Goal: Task Accomplishment & Management: Complete application form

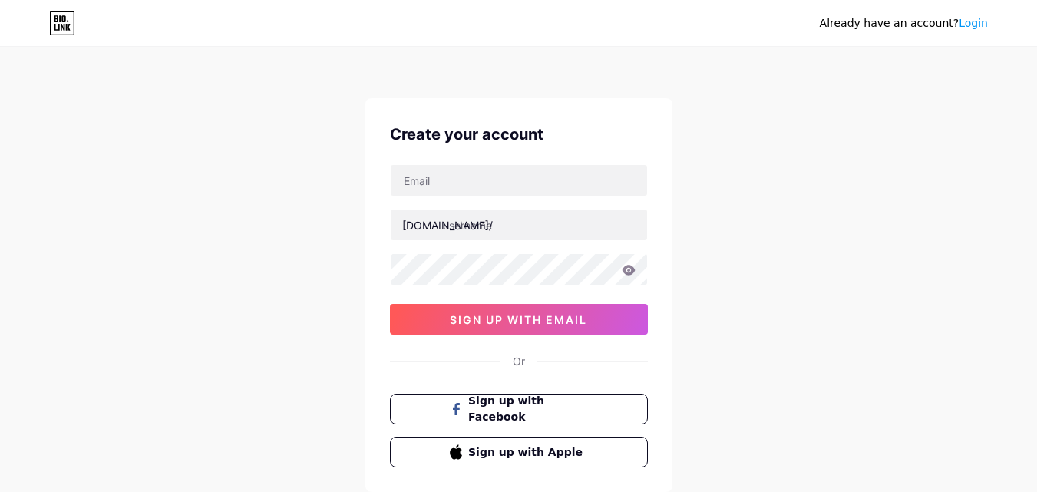
drag, startPoint x: 788, startPoint y: 138, endPoint x: 320, endPoint y: 212, distance: 473.3
click at [318, 213] on div "Already have an account? Login Create your account bio.link/ sign up with email…" at bounding box center [518, 293] width 1037 height 587
click at [432, 190] on input "text" at bounding box center [519, 180] width 256 height 31
click at [432, 172] on input "text" at bounding box center [519, 180] width 256 height 31
paste input "[EMAIL_ADDRESS][DOMAIN_NAME]"
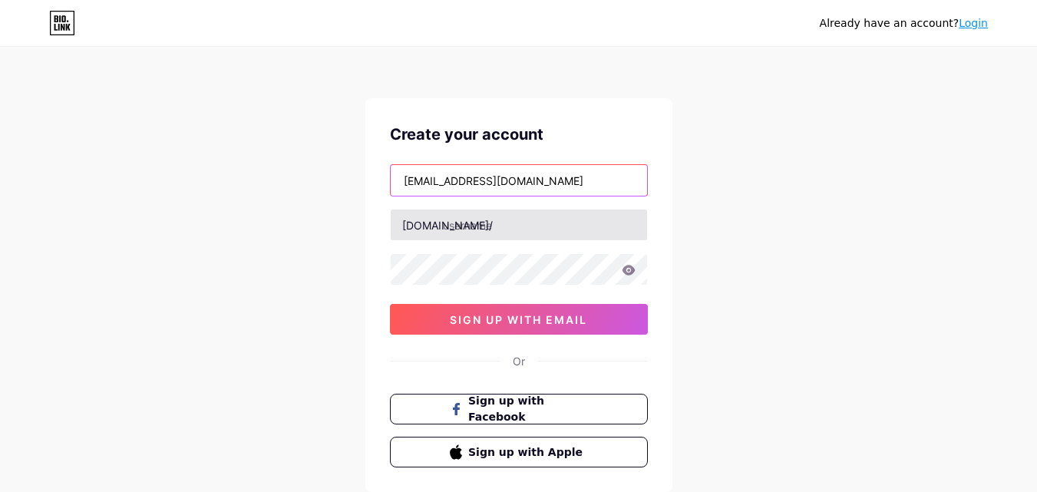
type input "[EMAIL_ADDRESS][DOMAIN_NAME]"
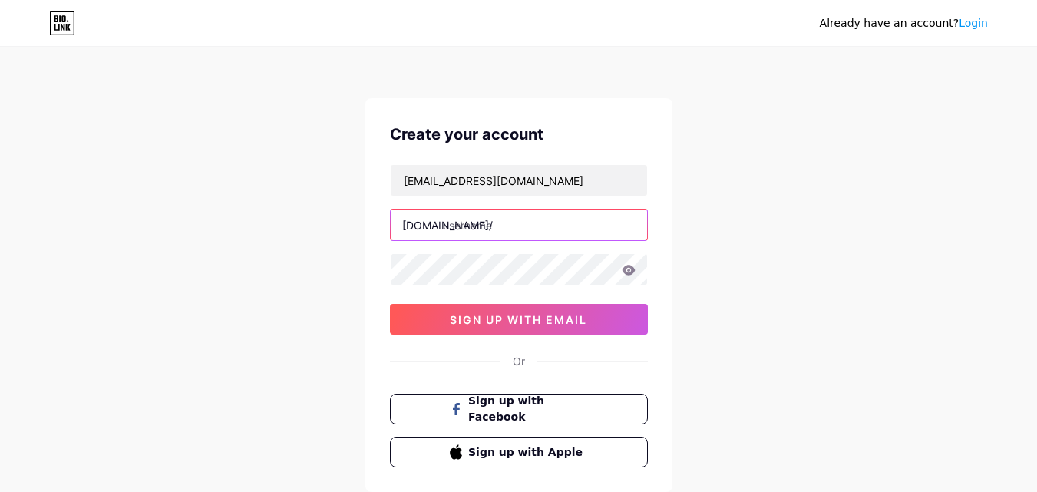
click at [443, 224] on input "text" at bounding box center [519, 225] width 256 height 31
click at [538, 225] on input "text" at bounding box center [519, 225] width 256 height 31
type input "c"
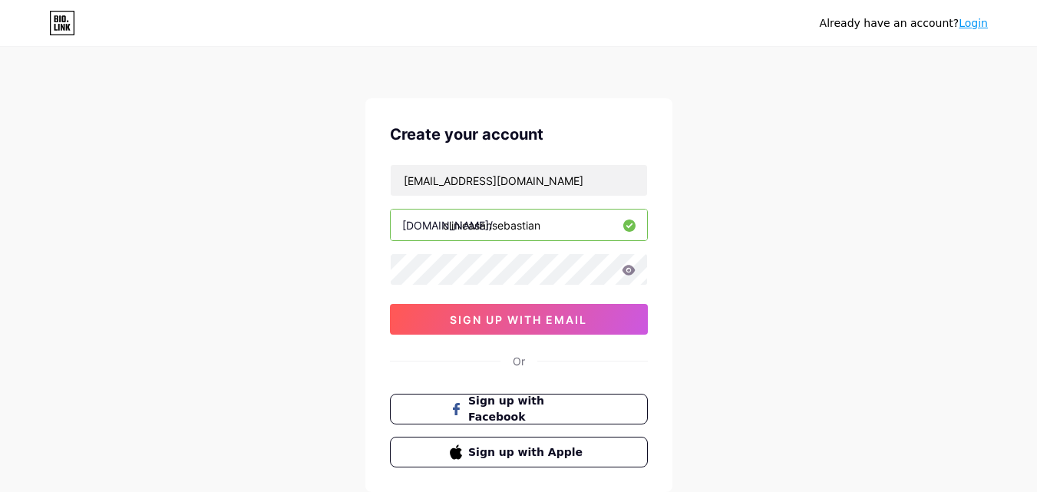
type input "clinicasansebastian"
click at [633, 273] on icon at bounding box center [628, 270] width 13 height 10
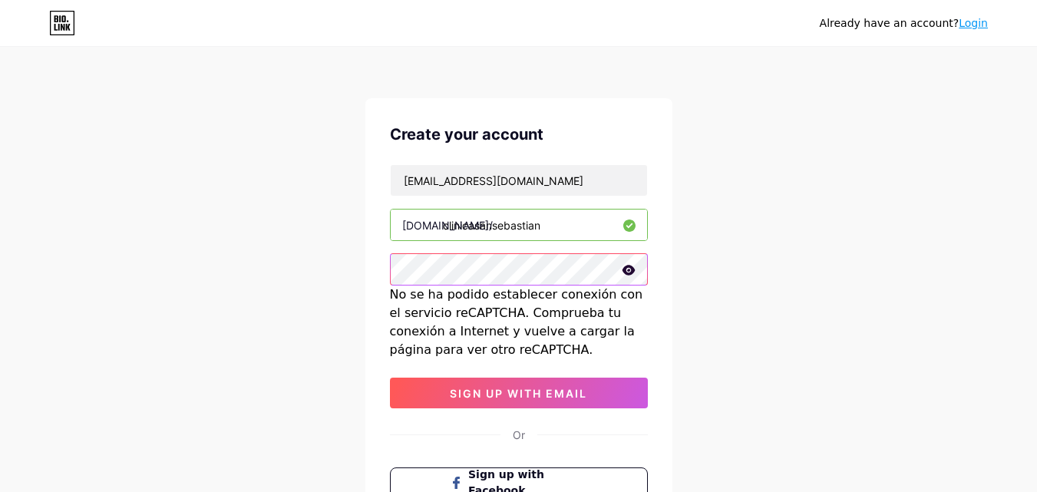
click at [273, 268] on div "Already have an account? Login Create your account coordinador.sistemascss@gmai…" at bounding box center [518, 330] width 1037 height 661
click at [630, 272] on icon at bounding box center [629, 270] width 14 height 11
drag, startPoint x: 928, startPoint y: 180, endPoint x: 395, endPoint y: 74, distance: 543.2
drag, startPoint x: 395, startPoint y: 74, endPoint x: 819, endPoint y: 267, distance: 465.9
click at [819, 267] on div "Already have an account? Login Create your account coordinador.sistemascss@gmai…" at bounding box center [518, 330] width 1037 height 661
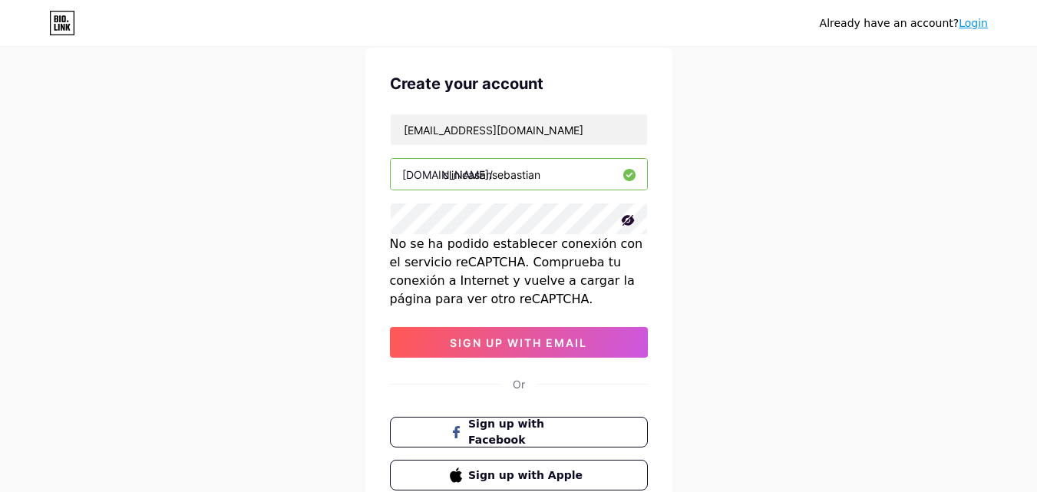
scroll to position [77, 0]
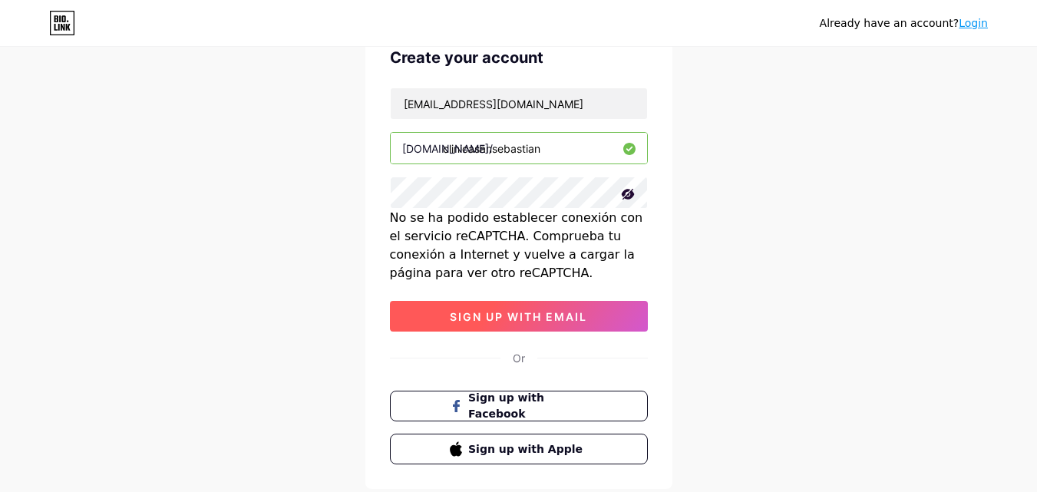
click at [537, 317] on span "sign up with email" at bounding box center [518, 316] width 137 height 13
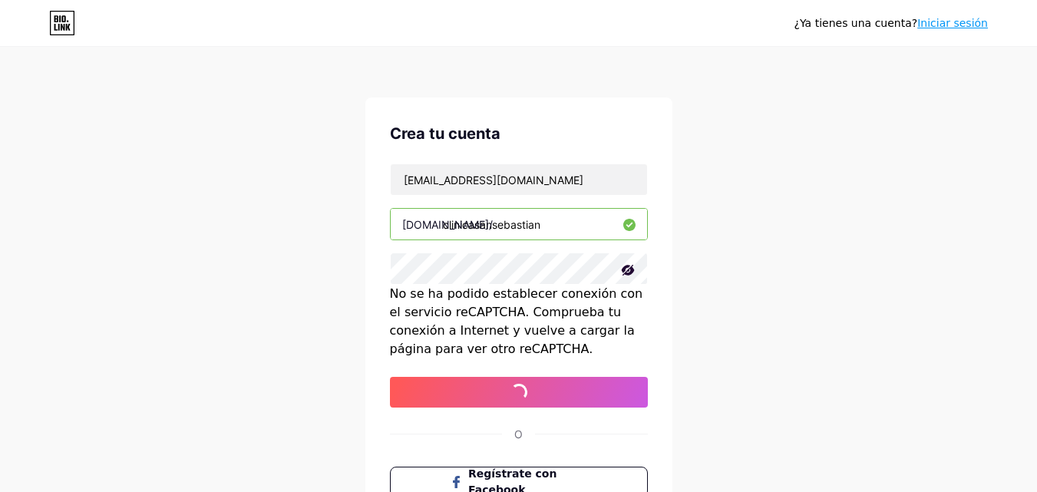
scroll to position [0, 0]
drag, startPoint x: 583, startPoint y: 224, endPoint x: 443, endPoint y: 224, distance: 139.7
click at [443, 224] on input "clinicasansebastian" at bounding box center [519, 225] width 256 height 31
click at [853, 181] on div "¿Ya tienes una cuenta? Iniciar sesión Crea tu cuenta coordinador.sistemascss@gm…" at bounding box center [518, 330] width 1037 height 661
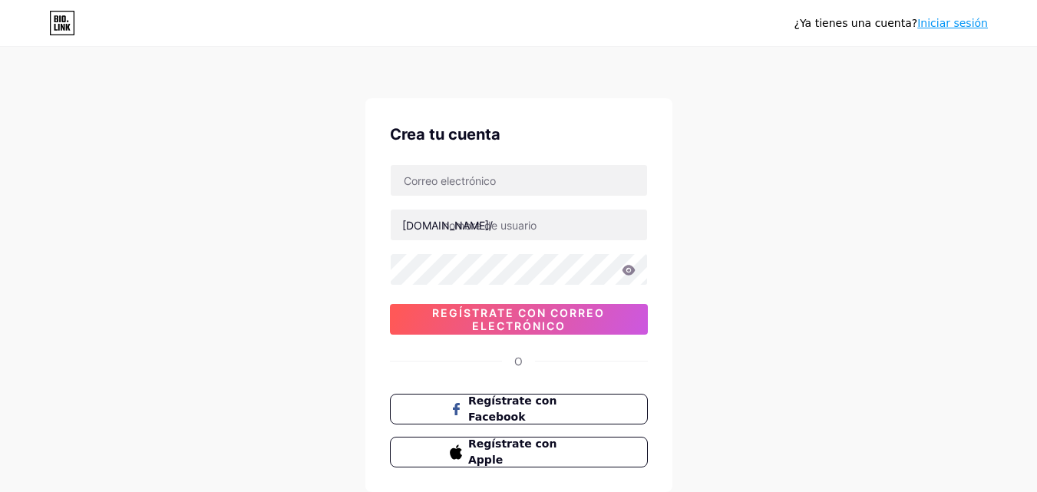
click at [760, 220] on div "¿Ya tienes una cuenta? Iniciar sesión Crea tu cuenta [DOMAIN_NAME]/ Regístrate …" at bounding box center [518, 293] width 1037 height 587
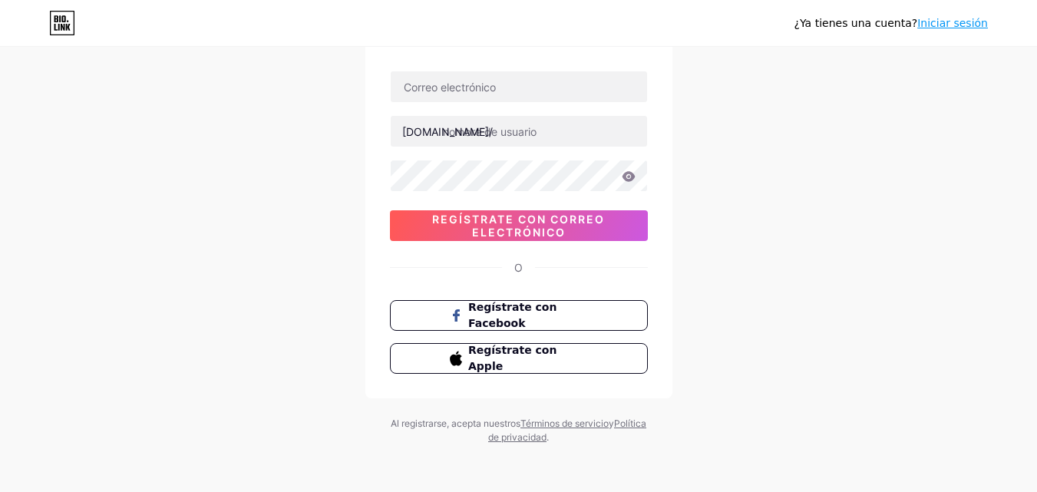
scroll to position [95, 0]
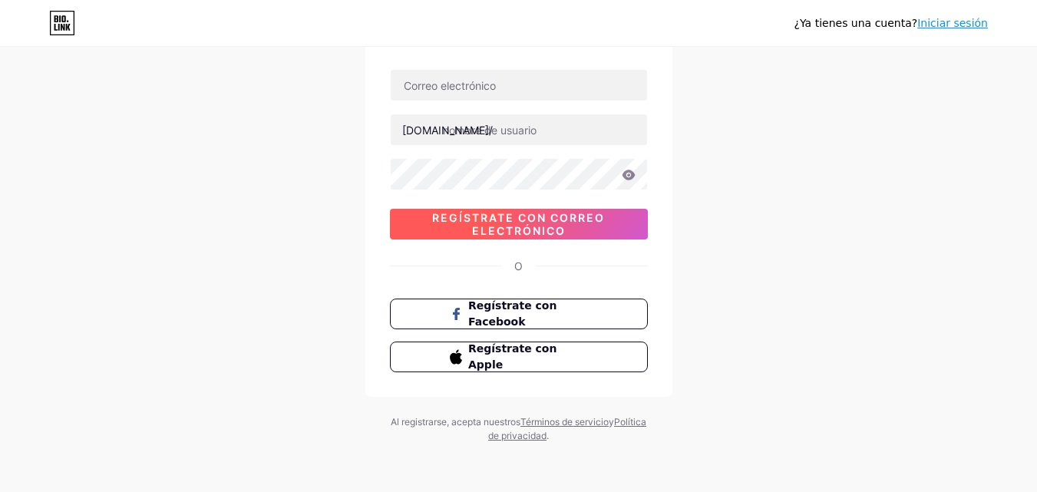
click at [477, 215] on font "Regístrate con correo electrónico" at bounding box center [518, 224] width 173 height 26
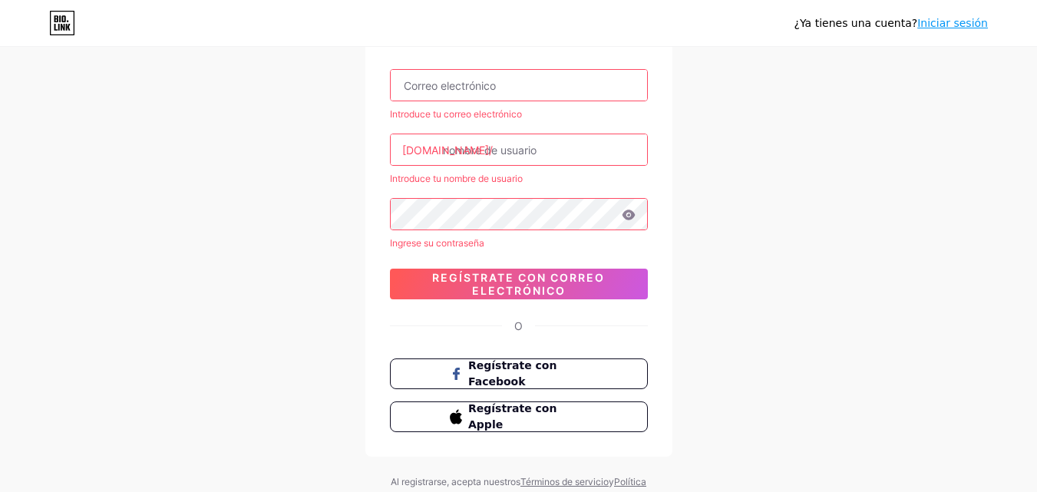
click at [566, 77] on input "text" at bounding box center [519, 85] width 256 height 31
type input "[EMAIL_ADDRESS][DOMAIN_NAME]"
click at [481, 142] on input "text" at bounding box center [519, 149] width 256 height 31
type input "c"
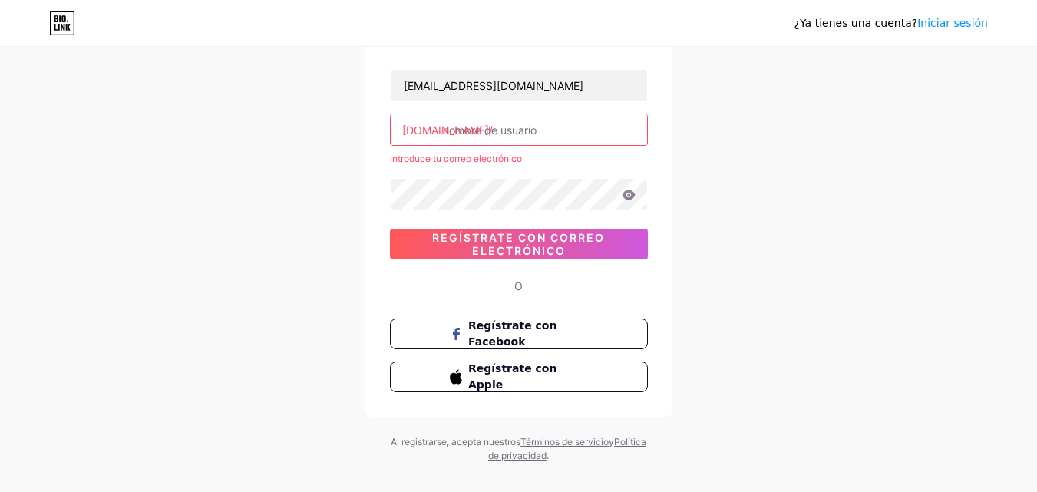
click at [488, 138] on input "text" at bounding box center [519, 129] width 256 height 31
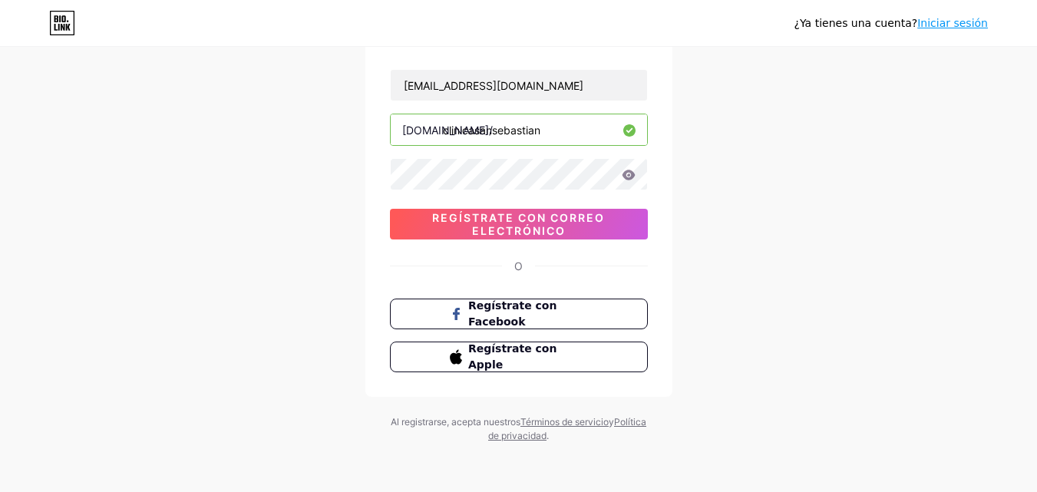
type input "clinicasansebastian"
click at [630, 177] on icon at bounding box center [629, 175] width 14 height 11
click at [630, 171] on icon at bounding box center [628, 175] width 13 height 10
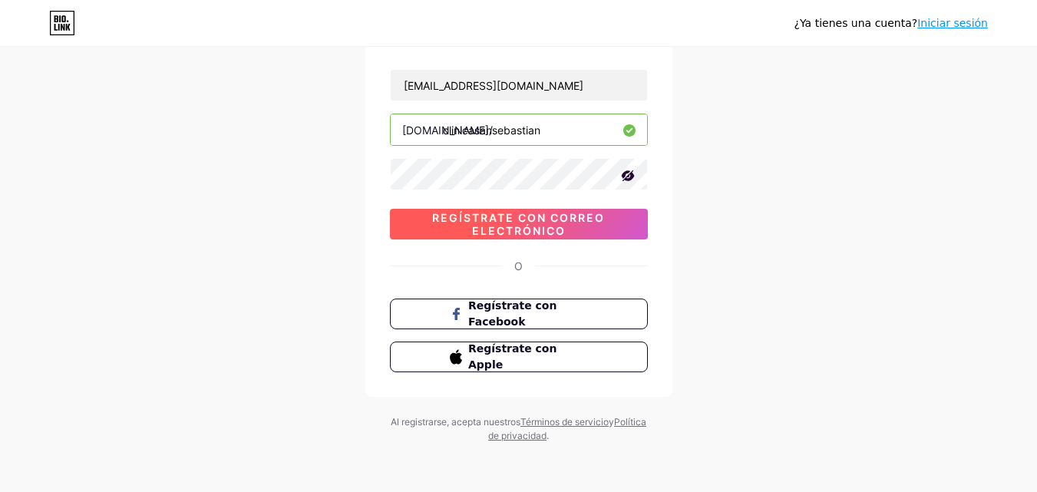
click at [537, 235] on font "Regístrate con correo electrónico" at bounding box center [518, 224] width 173 height 26
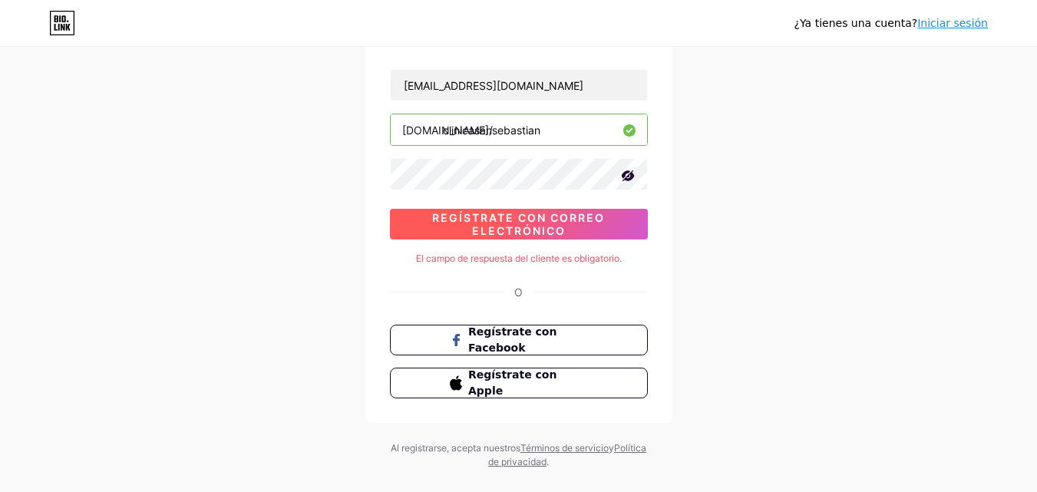
click at [532, 230] on font "Regístrate con correo electrónico" at bounding box center [518, 224] width 173 height 26
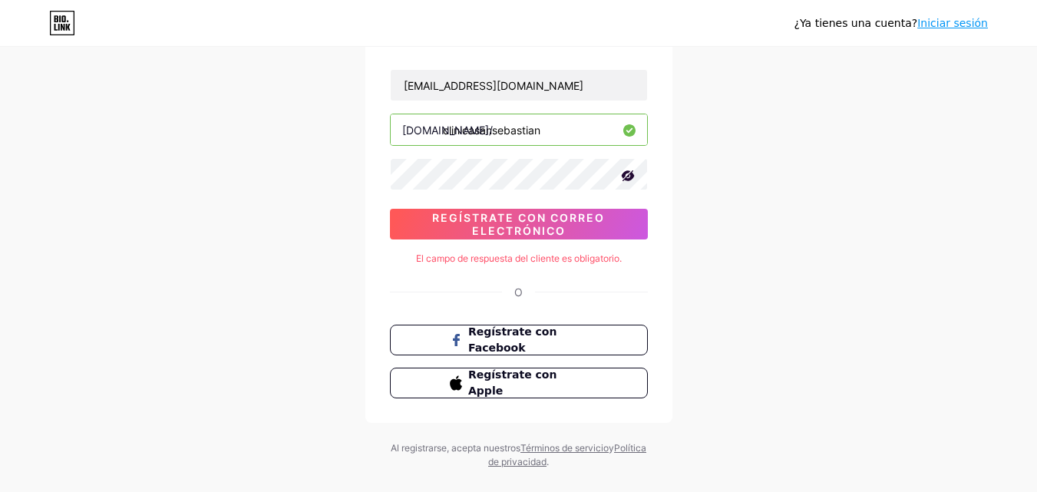
click at [518, 294] on font "O" at bounding box center [518, 292] width 8 height 13
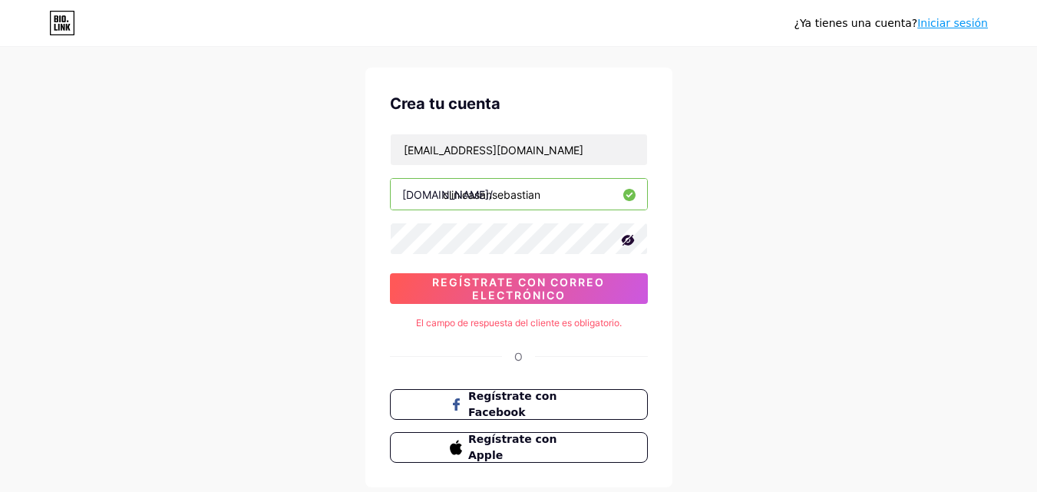
scroll to position [0, 0]
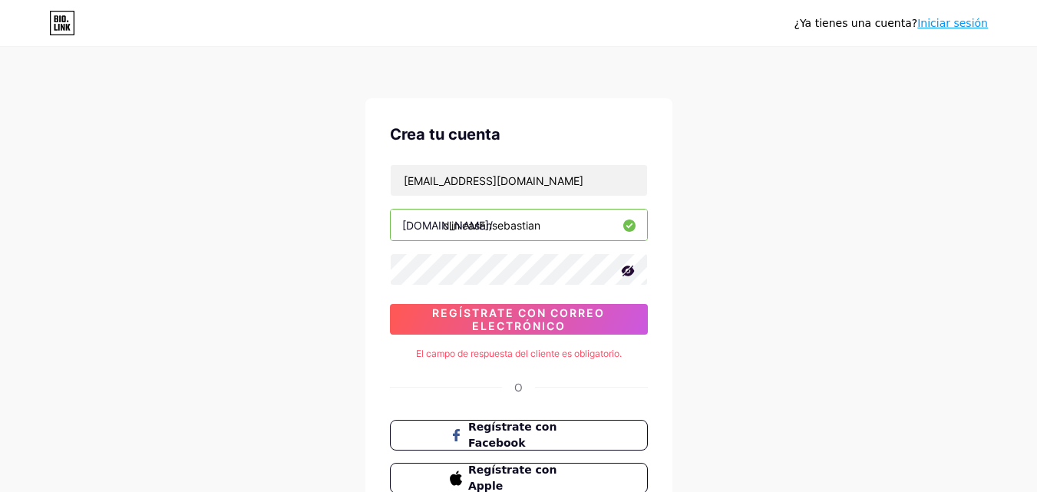
click at [60, 27] on icon at bounding box center [62, 23] width 26 height 25
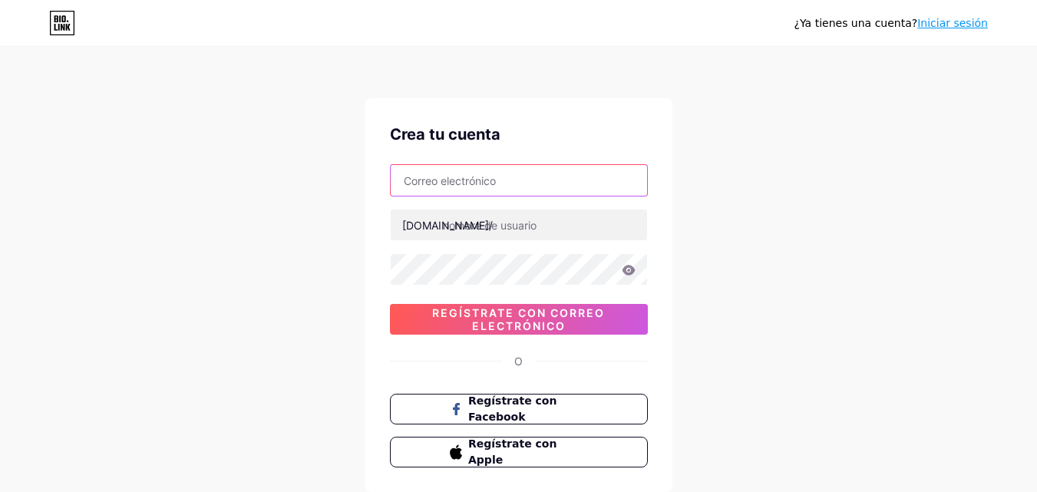
click at [491, 184] on input "text" at bounding box center [519, 180] width 256 height 31
type input "[EMAIL_ADDRESS][DOMAIN_NAME]"
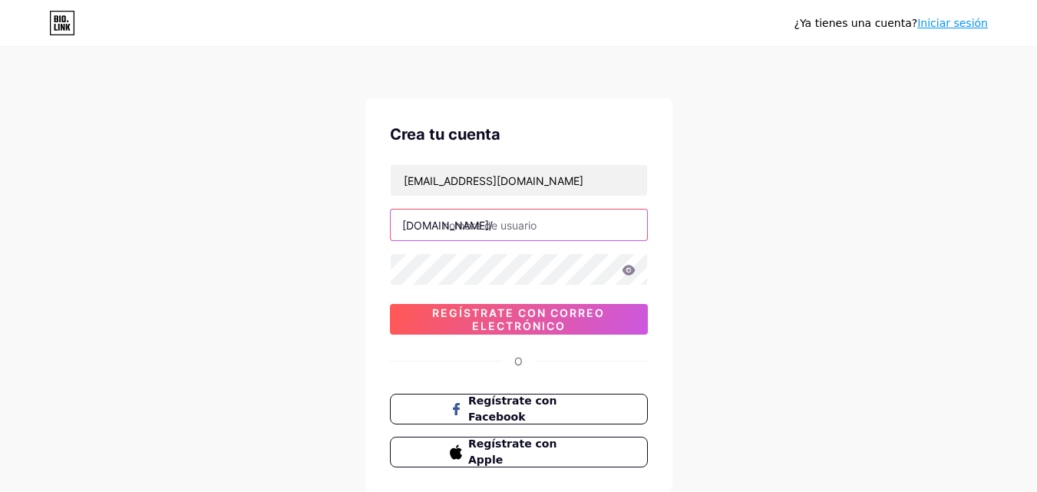
click at [492, 218] on input "text" at bounding box center [519, 225] width 256 height 31
type input "clinicasansebastian"
click at [624, 275] on icon at bounding box center [629, 270] width 14 height 11
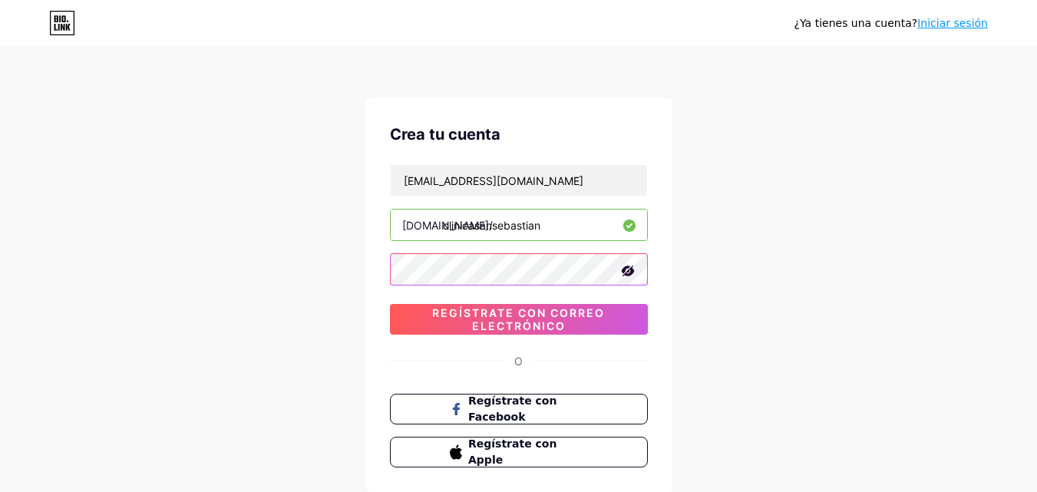
click at [253, 269] on div "¿Ya tienes una cuenta? Iniciar sesión Crea tu cuenta coordinador.sistemascss@gm…" at bounding box center [518, 293] width 1037 height 587
drag, startPoint x: 759, startPoint y: 212, endPoint x: 729, endPoint y: 438, distance: 227.6
click at [729, 438] on div "¿Ya tienes una cuenta? Iniciar sesión Crea tu cuenta coordinador.sistemascss@gm…" at bounding box center [518, 293] width 1037 height 587
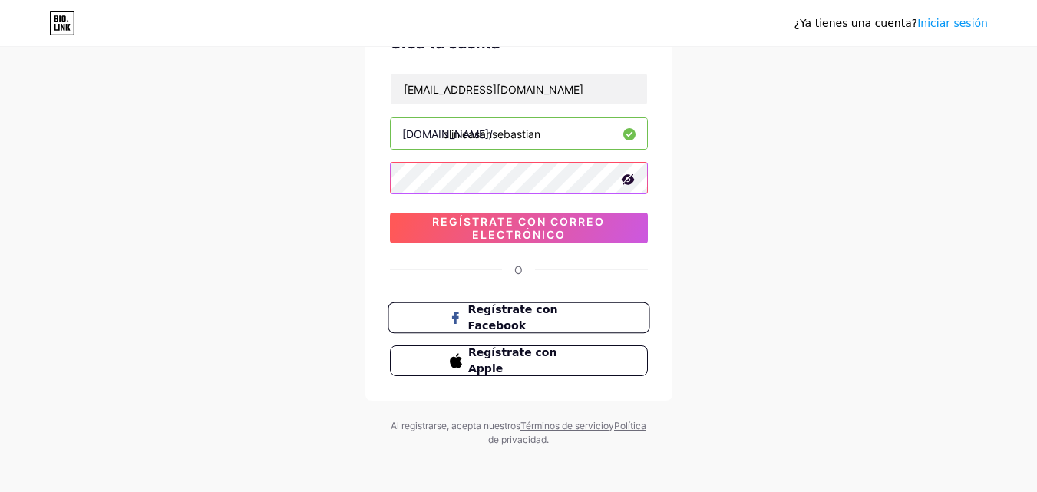
scroll to position [95, 0]
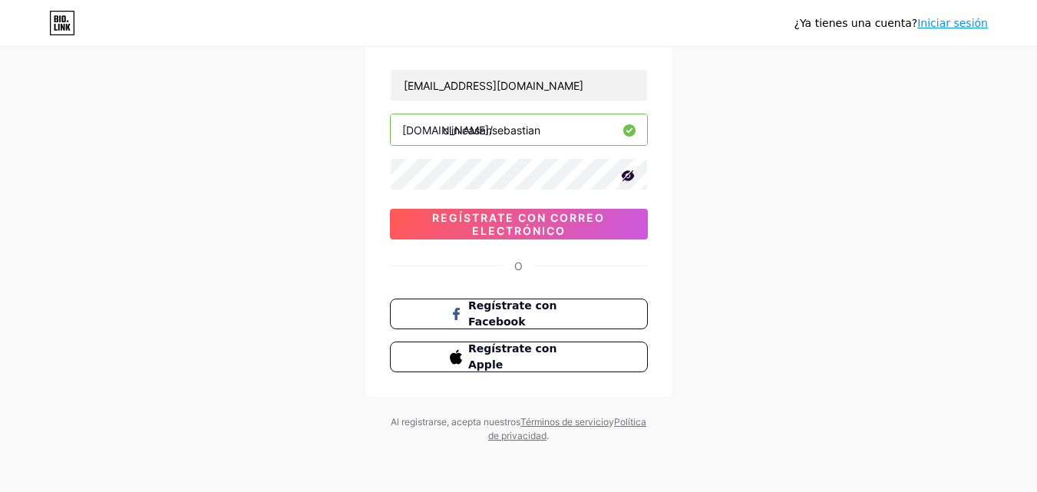
click at [520, 272] on font "O" at bounding box center [518, 265] width 8 height 13
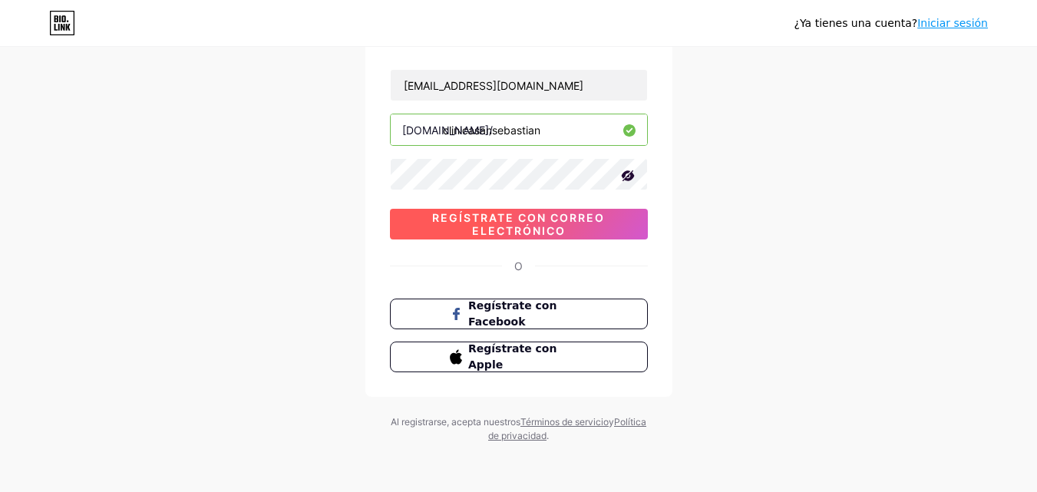
click at [544, 216] on font "Regístrate con correo electrónico" at bounding box center [518, 224] width 173 height 26
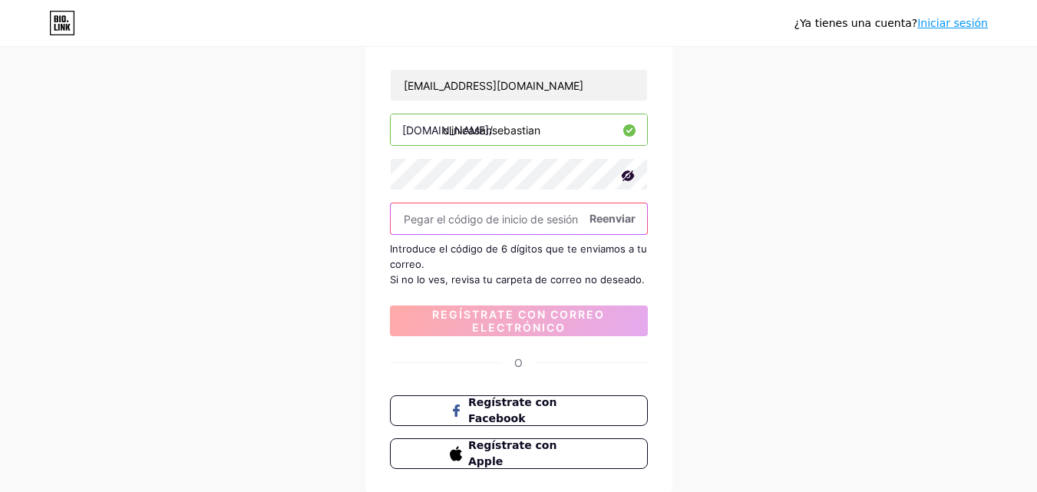
click at [514, 220] on input "text" at bounding box center [519, 218] width 256 height 31
paste input "598923"
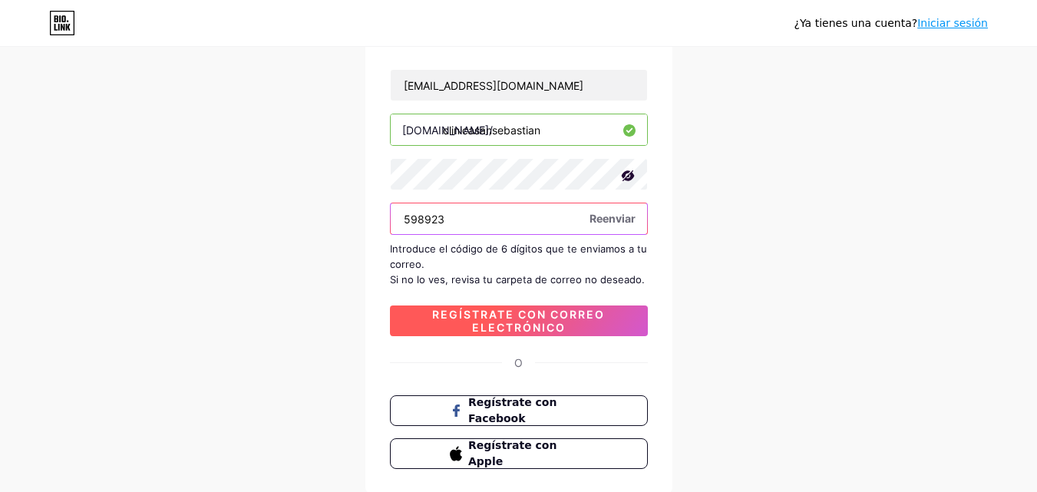
type input "598923"
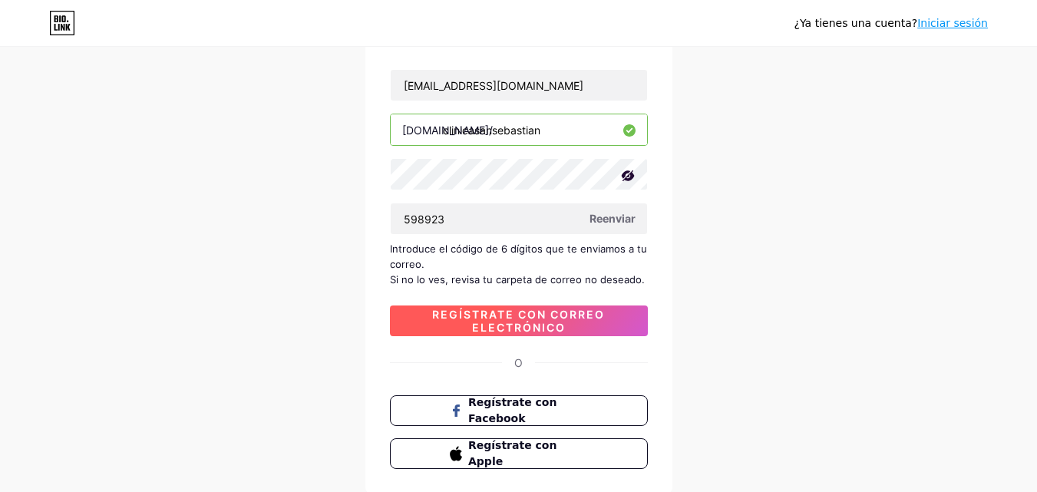
click at [533, 330] on font "Regístrate con correo electrónico" at bounding box center [518, 321] width 173 height 26
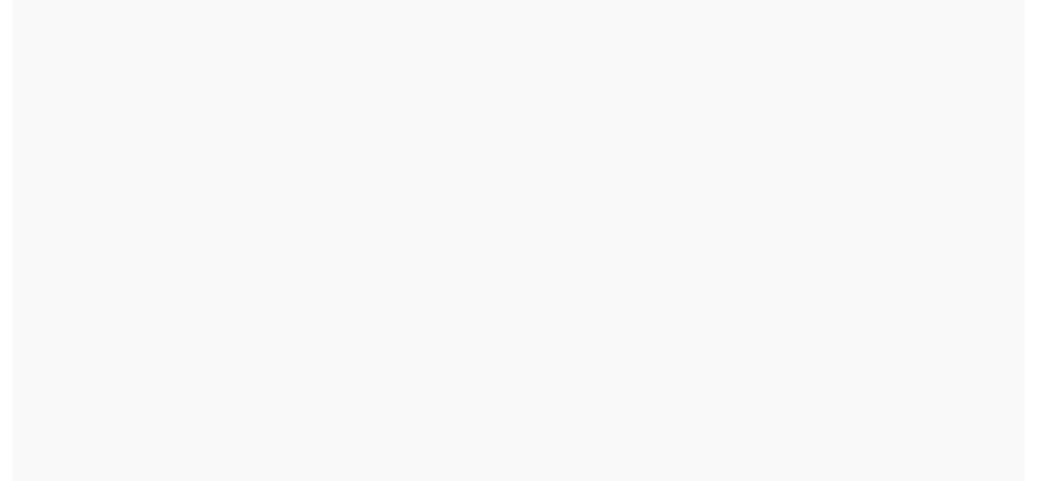
scroll to position [0, 0]
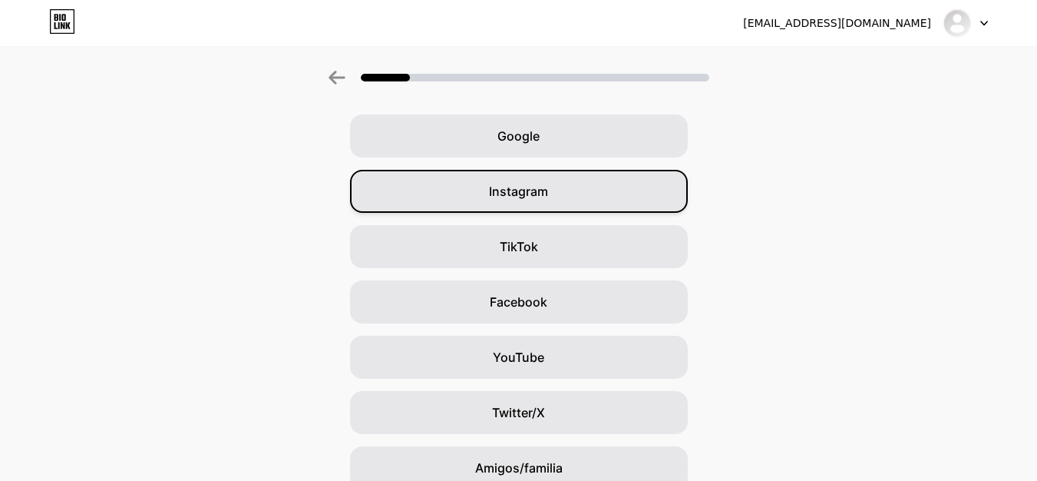
scroll to position [77, 0]
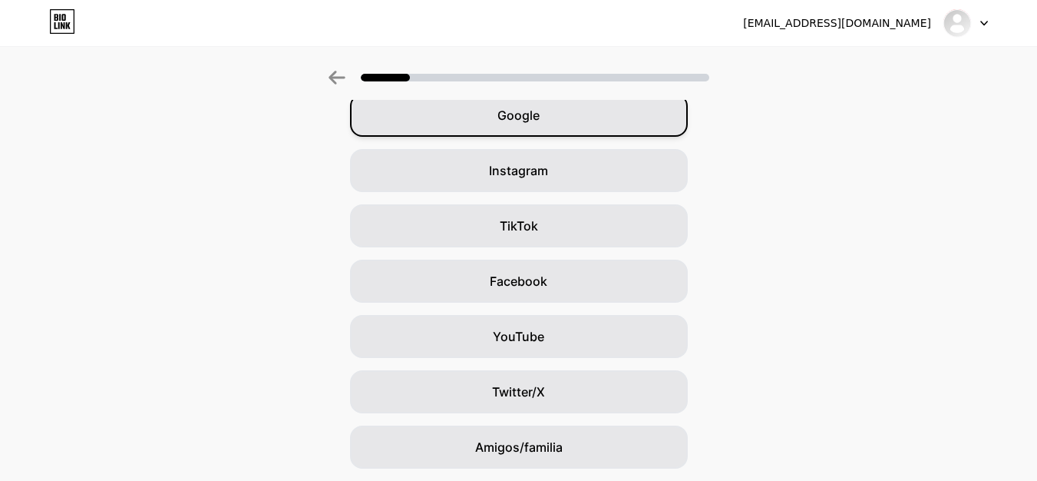
click at [584, 124] on div "Google" at bounding box center [519, 115] width 338 height 43
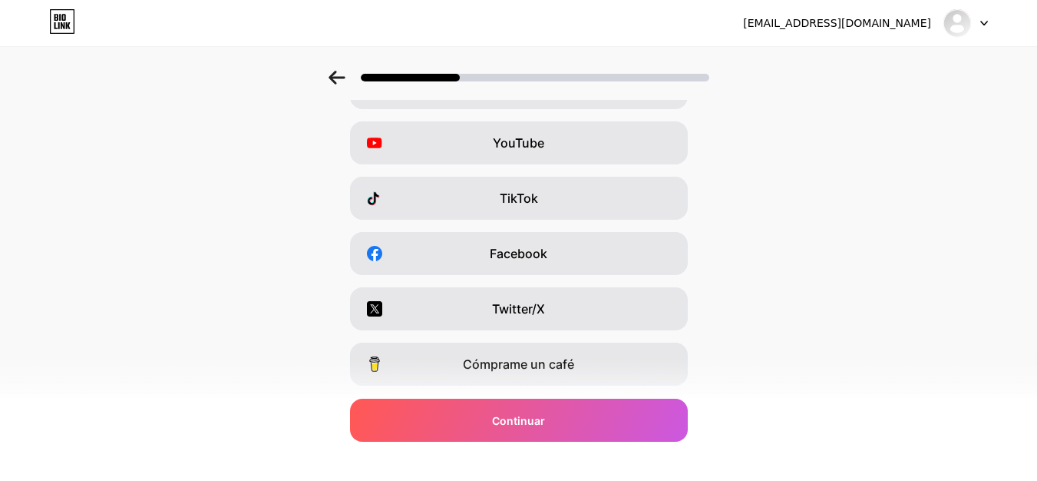
scroll to position [0, 0]
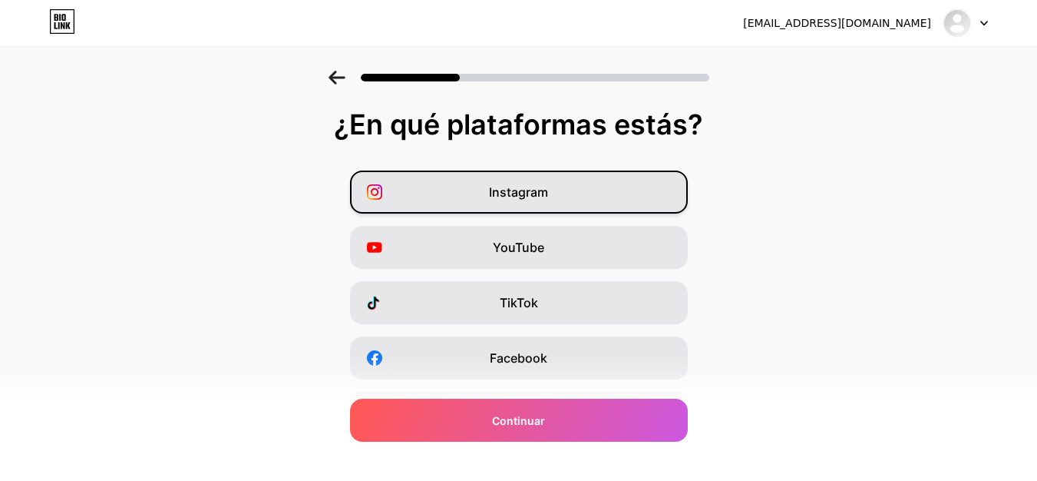
click at [479, 201] on div "Instagram" at bounding box center [519, 191] width 338 height 43
click at [501, 189] on font "Instagram" at bounding box center [518, 191] width 59 height 15
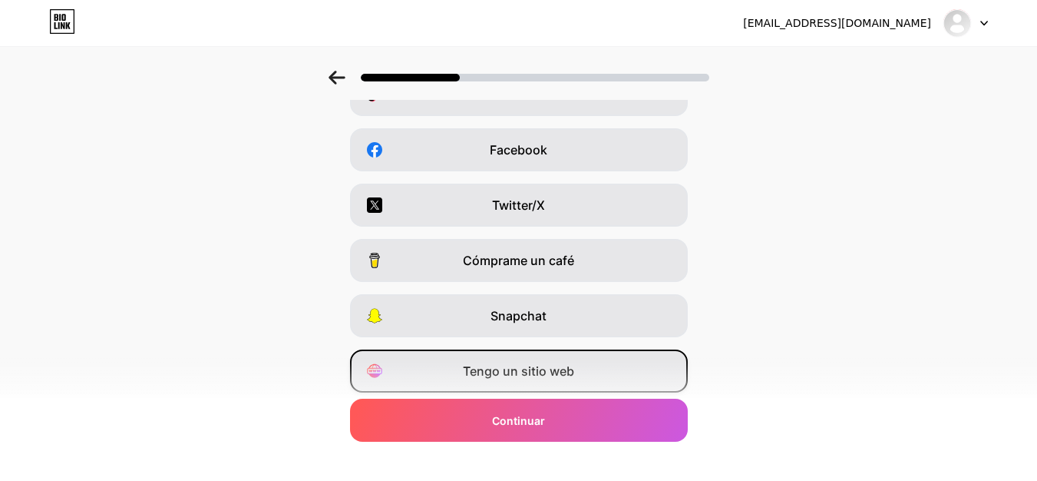
scroll to position [258, 0]
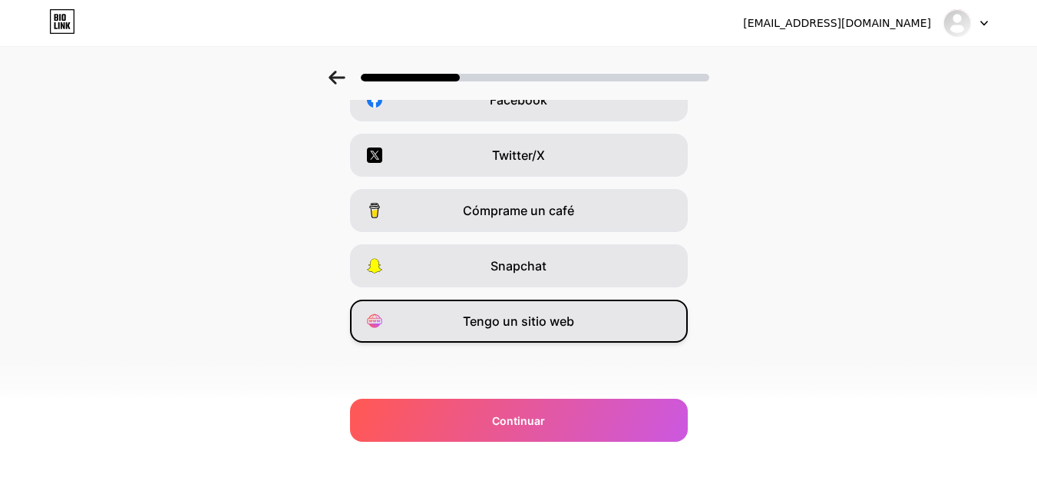
click at [560, 326] on font "Tengo un sitio web" at bounding box center [518, 320] width 111 height 15
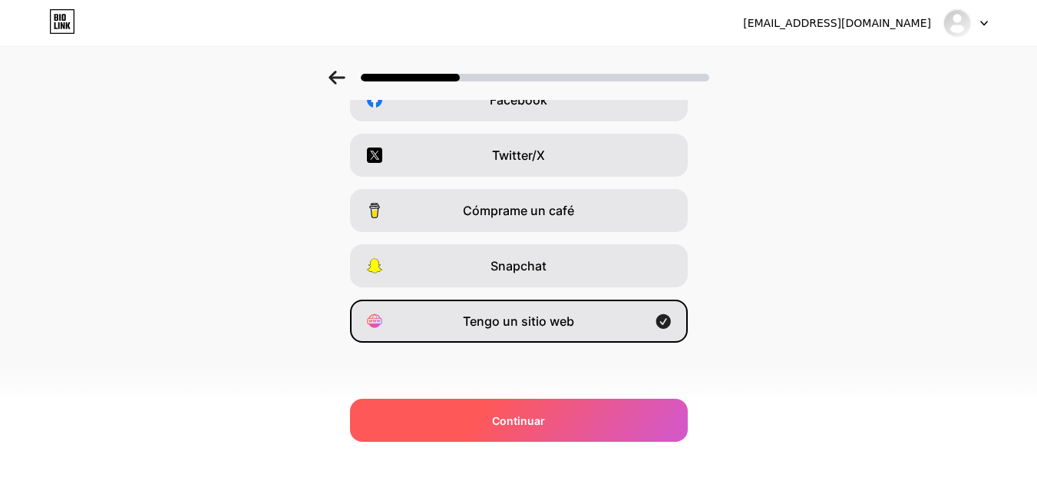
click at [585, 434] on div "Continuar" at bounding box center [519, 419] width 338 height 43
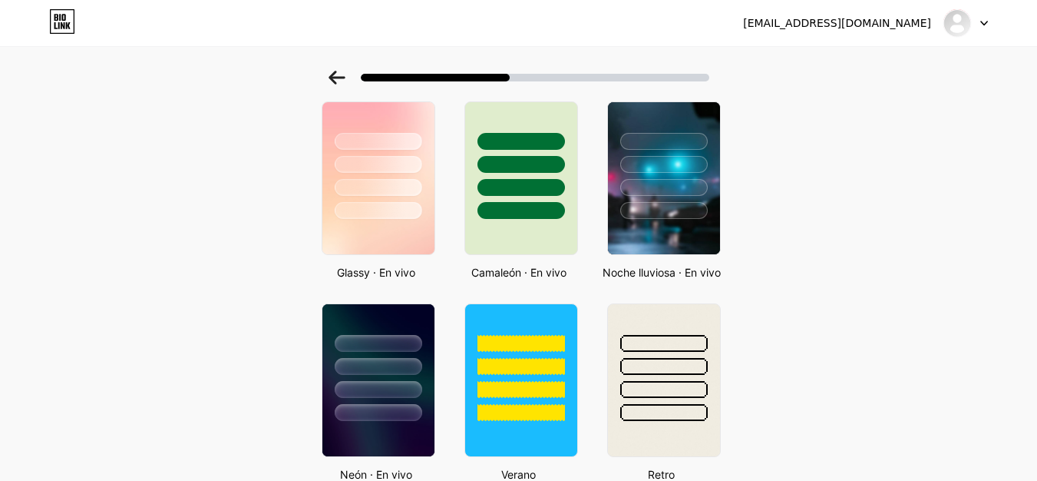
scroll to position [461, 0]
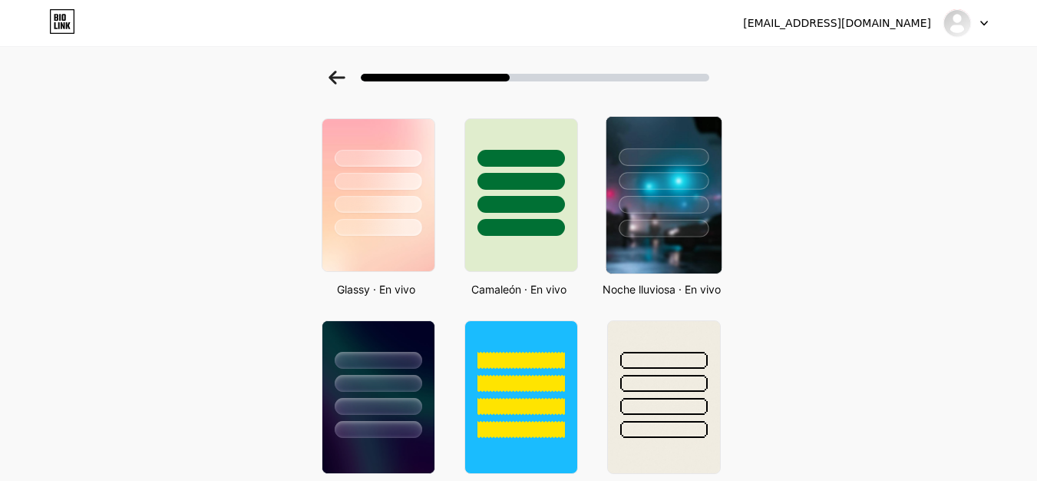
click at [680, 160] on div at bounding box center [664, 157] width 90 height 18
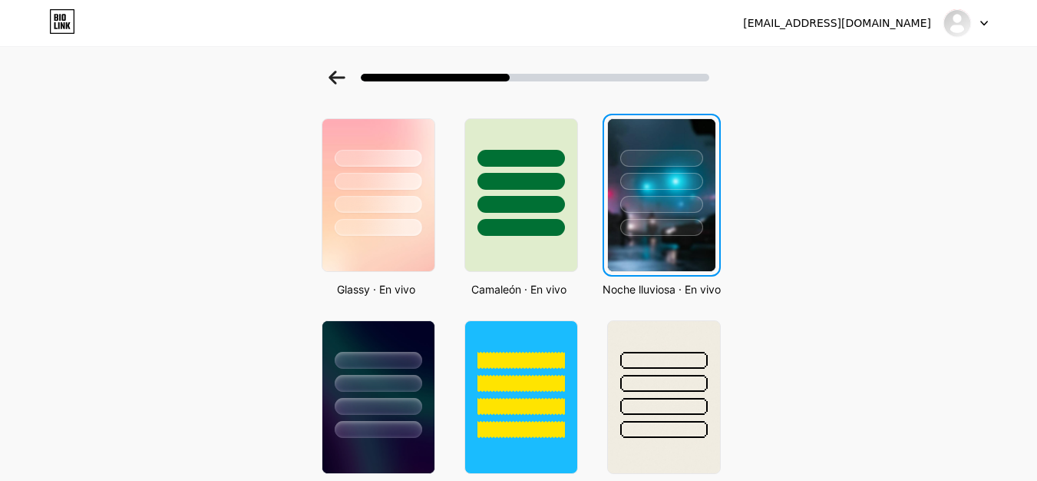
scroll to position [0, 0]
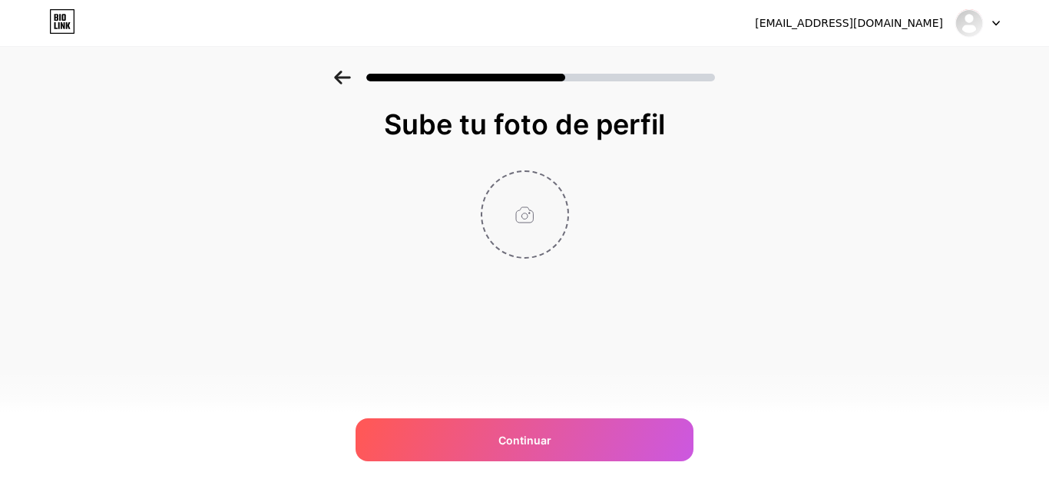
click at [515, 225] on input "file" at bounding box center [524, 214] width 85 height 85
type input "C:\fakepath\LOGO.jpg"
click at [971, 210] on div "Sube tu foto de perfil Continuar" at bounding box center [524, 203] width 1049 height 265
click at [560, 183] on circle at bounding box center [559, 182] width 17 height 17
click at [557, 211] on input "file" at bounding box center [524, 214] width 85 height 85
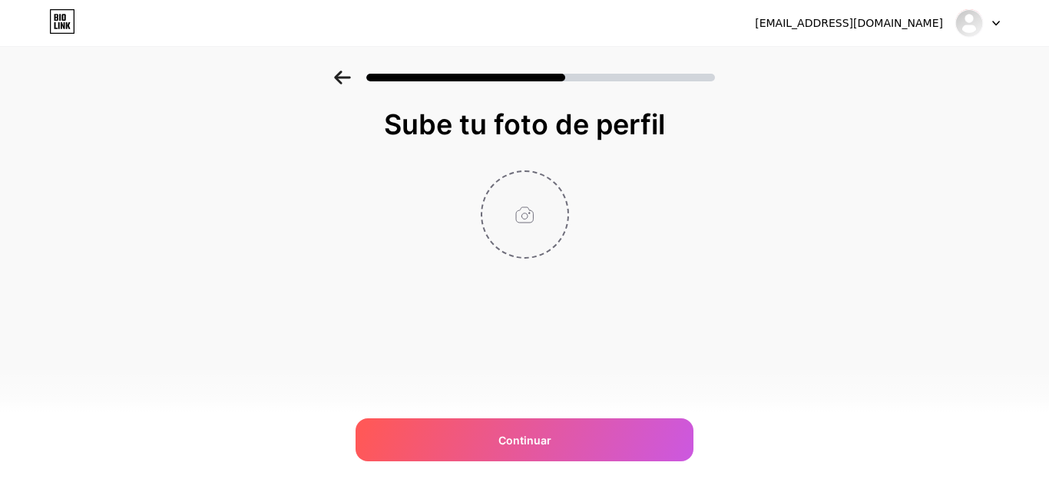
type input "C:\fakepath\logo3.png"
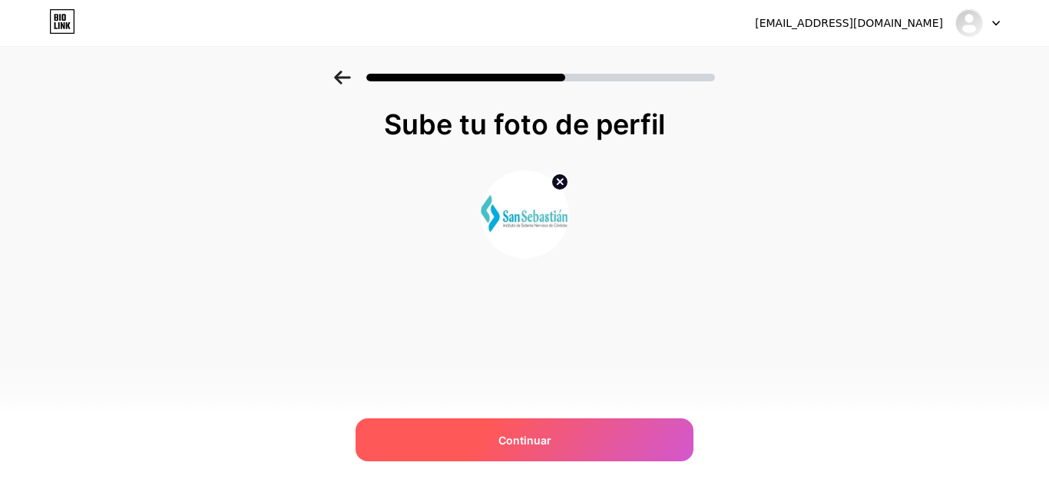
click at [570, 448] on div "Continuar" at bounding box center [524, 439] width 338 height 43
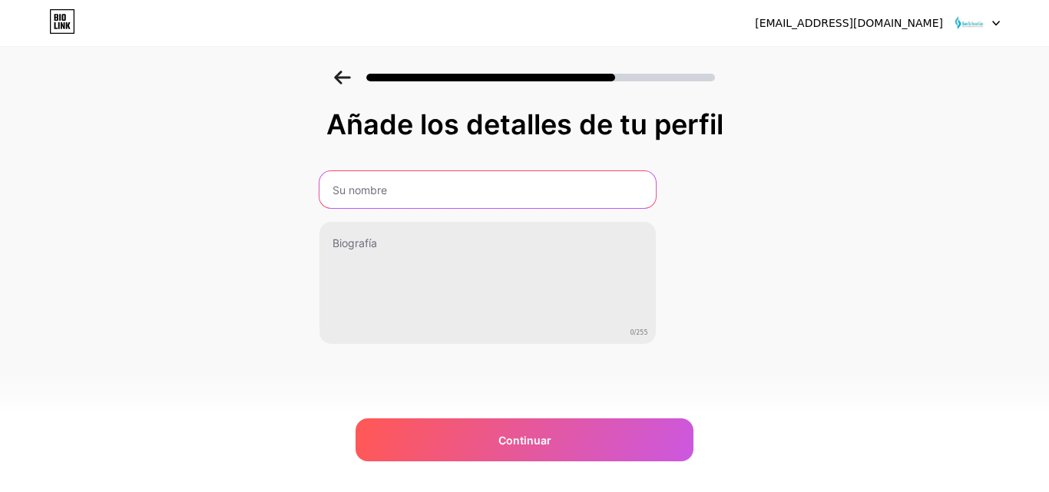
click at [412, 201] on input "text" at bounding box center [487, 189] width 336 height 37
type input "A"
type input "CLINICA SAN SEBASTIAN IPS"
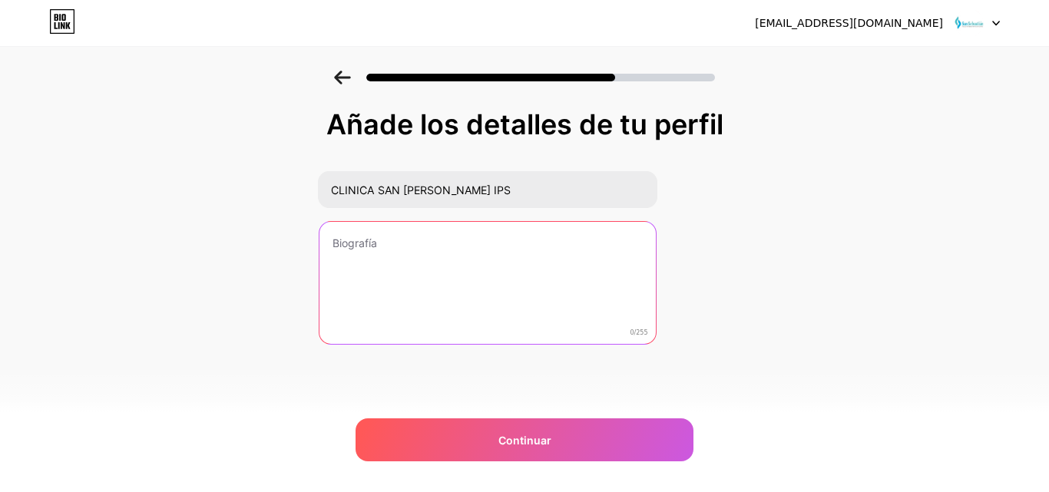
click at [455, 240] on textarea at bounding box center [487, 284] width 336 height 124
click at [464, 269] on textarea at bounding box center [486, 283] width 339 height 125
paste textarea "La Clínica San Sebastián es una institución medical privada de alta complejidad…"
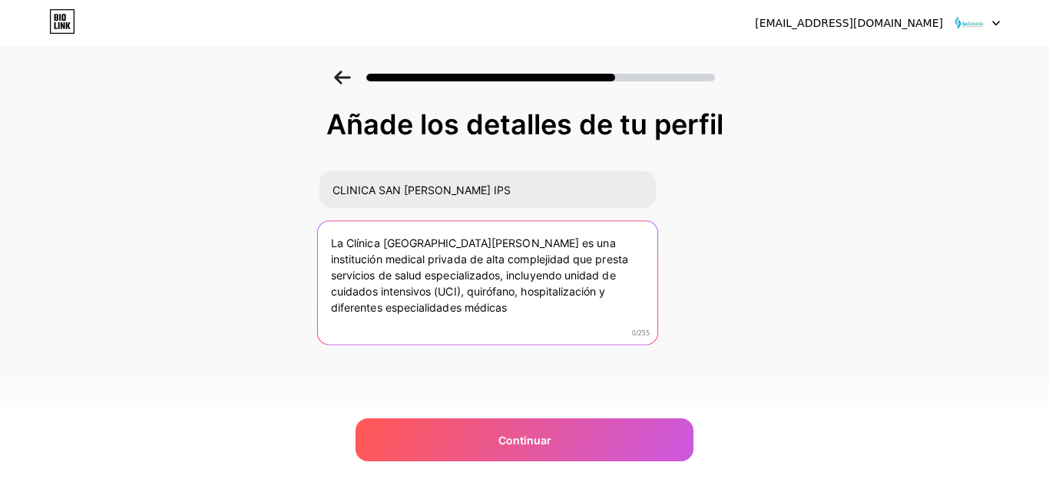
click at [525, 316] on textarea "La Clínica San Sebastián es una institución medical privada de alta complejidad…" at bounding box center [486, 283] width 339 height 125
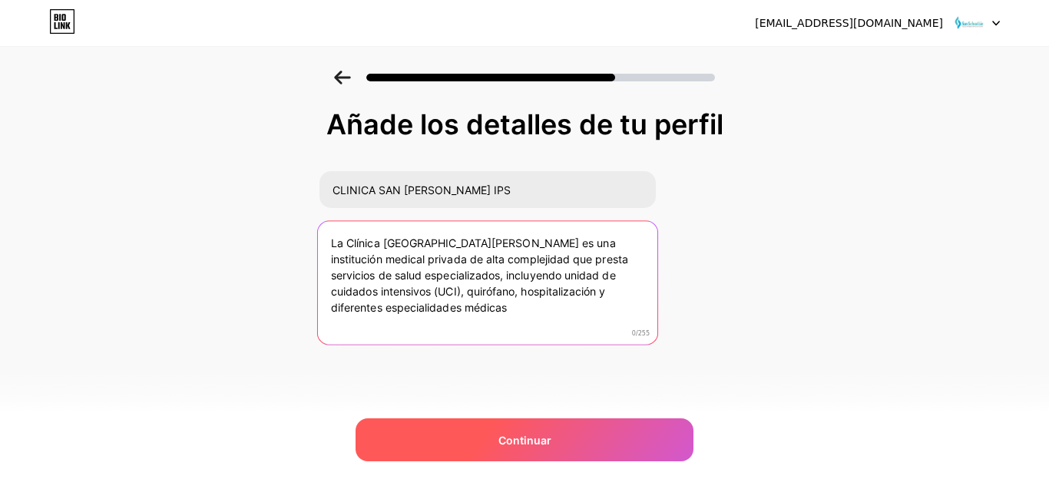
type textarea "La Clínica San Sebastián es una institución medical privada de alta complejidad…"
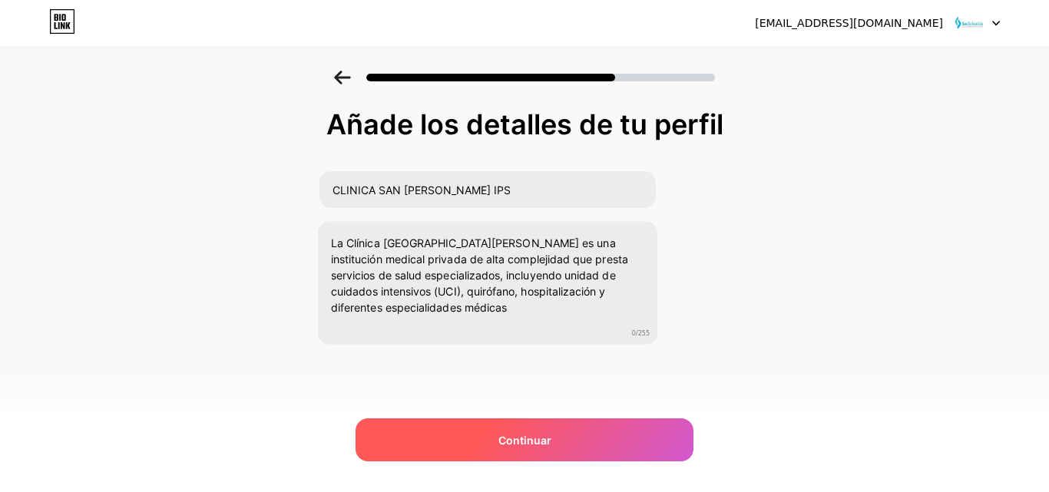
click at [532, 429] on div "Continuar" at bounding box center [524, 439] width 338 height 43
